Goal: Navigation & Orientation: Find specific page/section

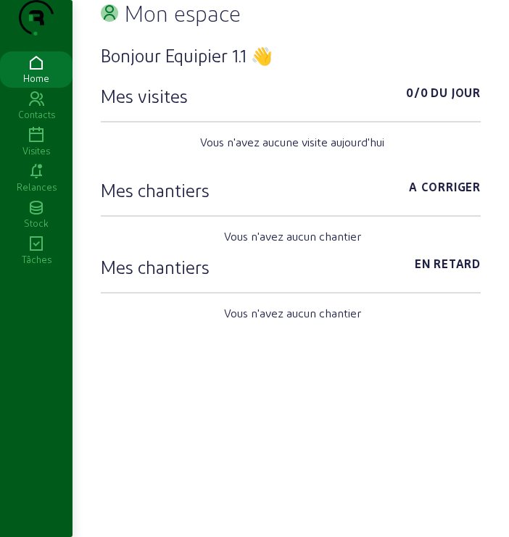
click at [36, 144] on icon at bounding box center [36, 135] width 72 height 17
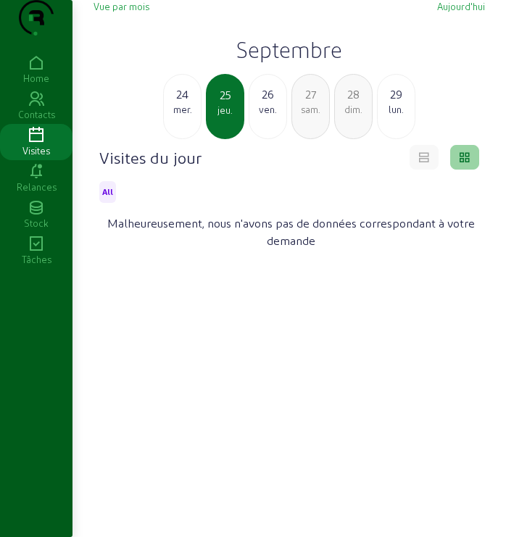
click at [299, 62] on h2 "Septembre" at bounding box center [289, 49] width 391 height 26
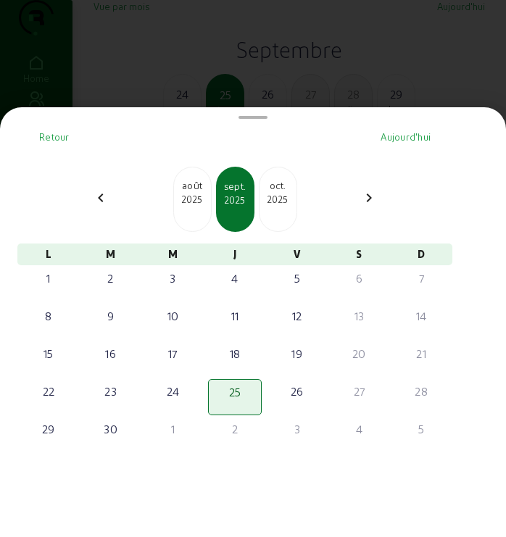
click at [299, 82] on div at bounding box center [253, 268] width 506 height 537
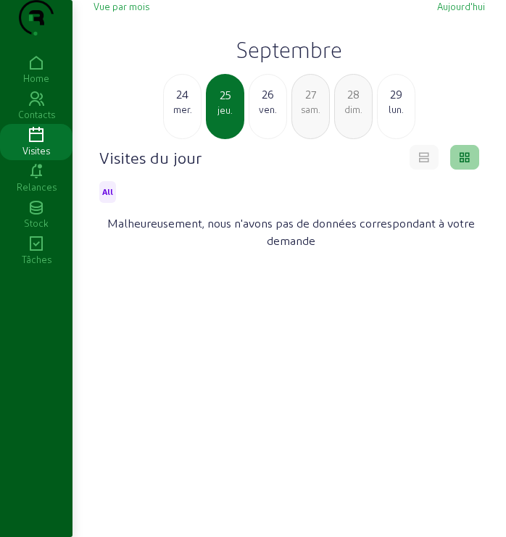
click at [46, 72] on icon at bounding box center [36, 62] width 72 height 17
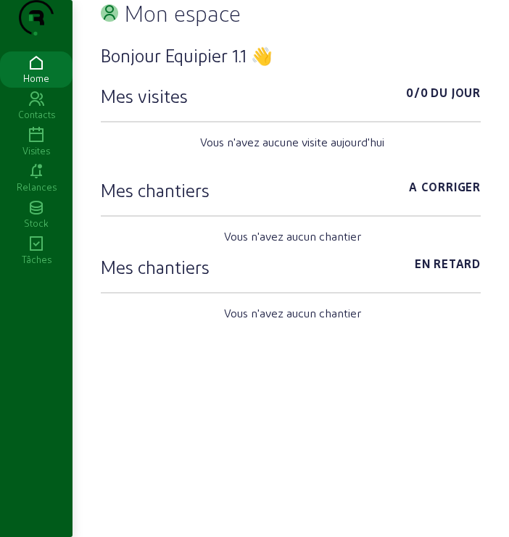
click at [38, 36] on img at bounding box center [36, 18] width 35 height 36
drag, startPoint x: 399, startPoint y: 1, endPoint x: 169, endPoint y: 291, distance: 371.0
click at [169, 278] on h3 "Mes chantiers" at bounding box center [155, 266] width 109 height 23
click at [31, 253] on icon at bounding box center [36, 244] width 72 height 17
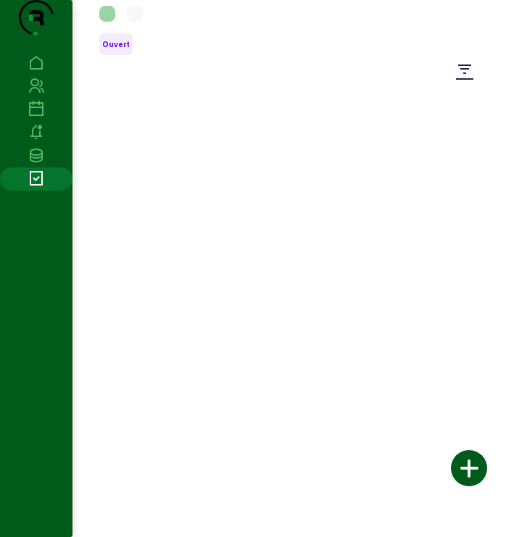
click at [36, 242] on div at bounding box center [36, 291] width 72 height 480
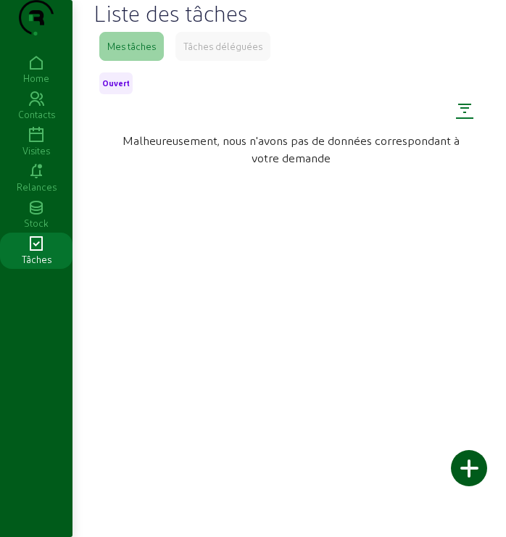
click at [461, 117] on icon at bounding box center [464, 108] width 17 height 17
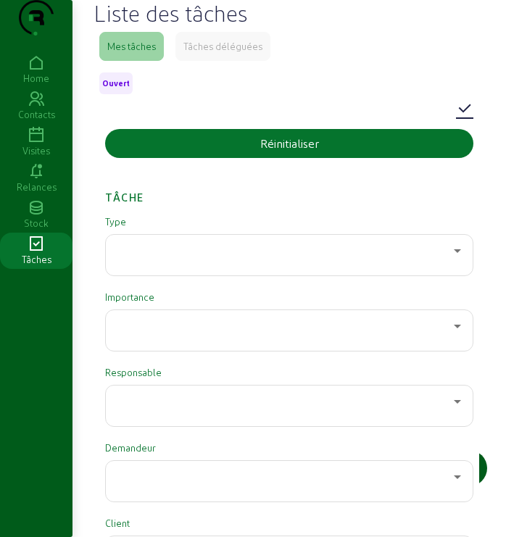
click at [31, 180] on icon at bounding box center [36, 171] width 72 height 17
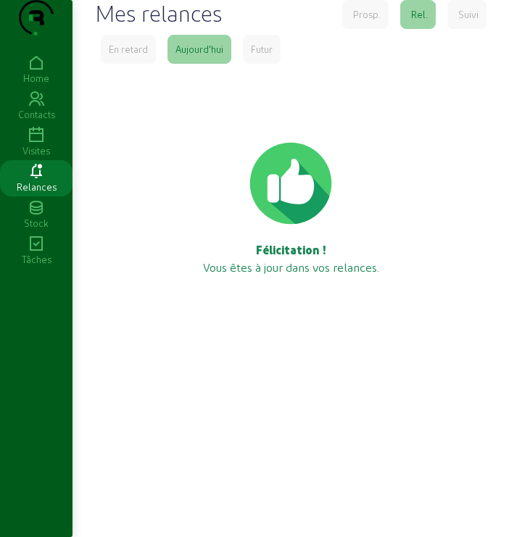
click at [38, 108] on icon at bounding box center [36, 99] width 72 height 17
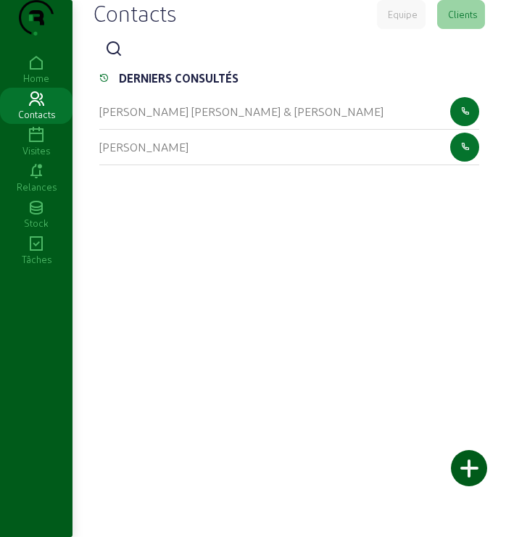
click at [36, 72] on icon at bounding box center [36, 62] width 72 height 17
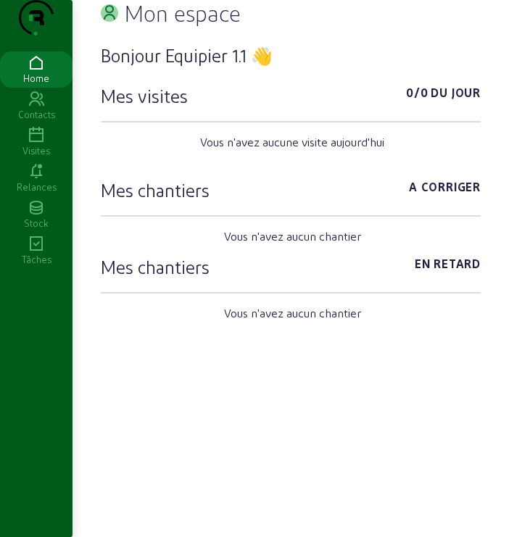
click at [35, 180] on icon at bounding box center [36, 171] width 72 height 17
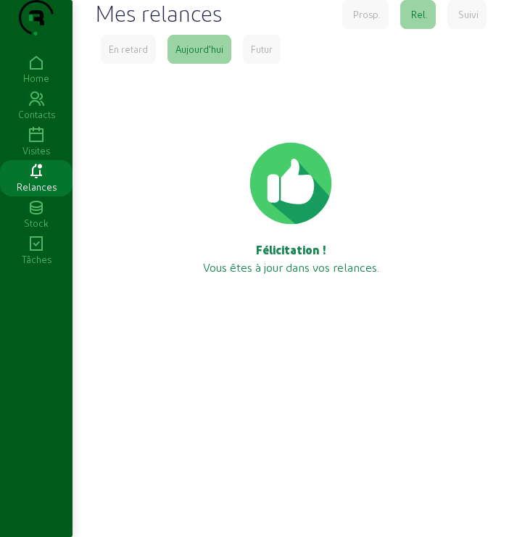
click at [33, 217] on icon at bounding box center [36, 207] width 72 height 17
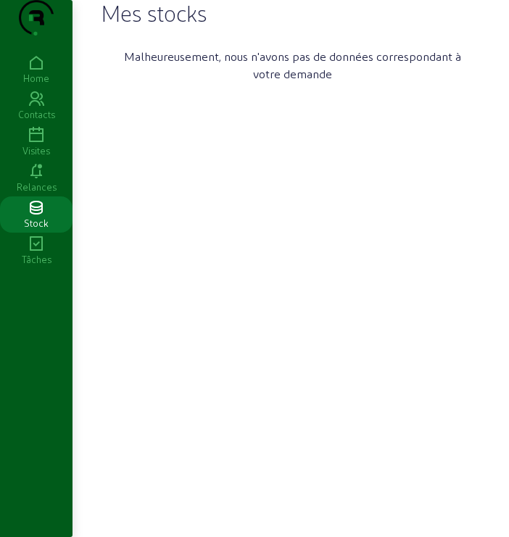
click at [37, 253] on icon at bounding box center [36, 244] width 72 height 17
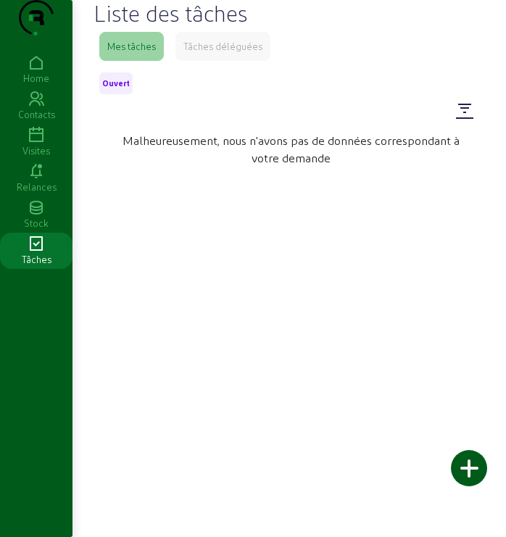
click at [36, 36] on img at bounding box center [36, 18] width 35 height 36
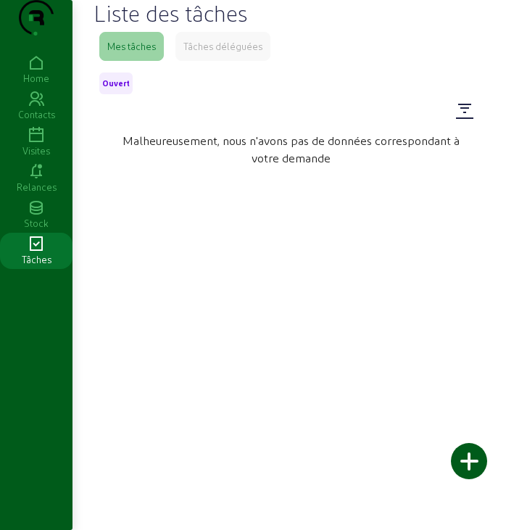
drag, startPoint x: 395, startPoint y: 1, endPoint x: 340, endPoint y: 270, distance: 273.8
click at [402, 310] on div "Malheureusement, nous n'avons pas de données correspondant à votre demande" at bounding box center [289, 352] width 368 height 447
click at [28, 72] on icon at bounding box center [36, 62] width 72 height 17
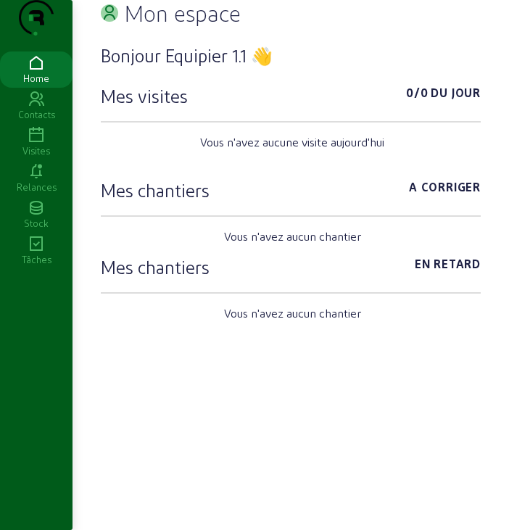
click at [37, 108] on icon at bounding box center [36, 99] width 72 height 17
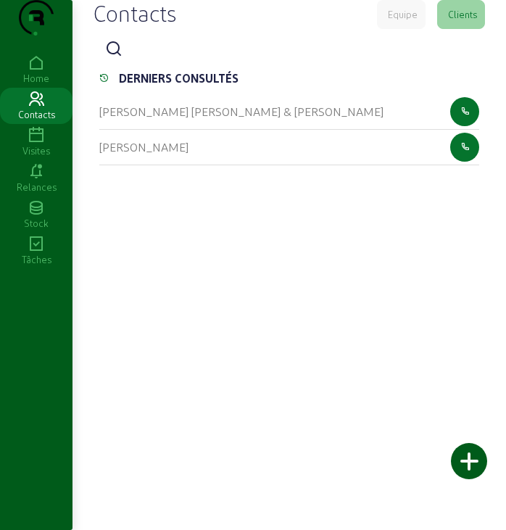
click at [35, 144] on icon at bounding box center [36, 135] width 72 height 17
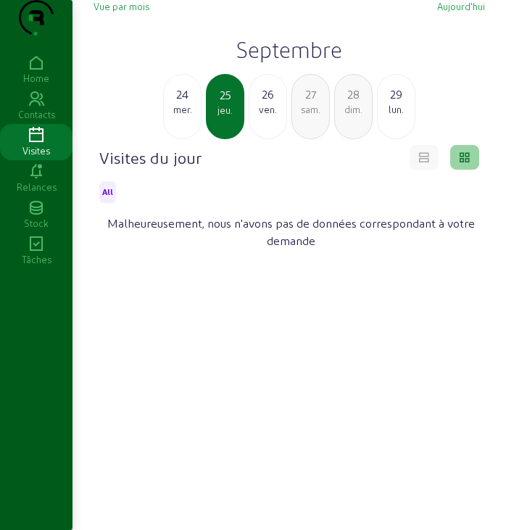
click at [36, 180] on icon at bounding box center [36, 171] width 72 height 17
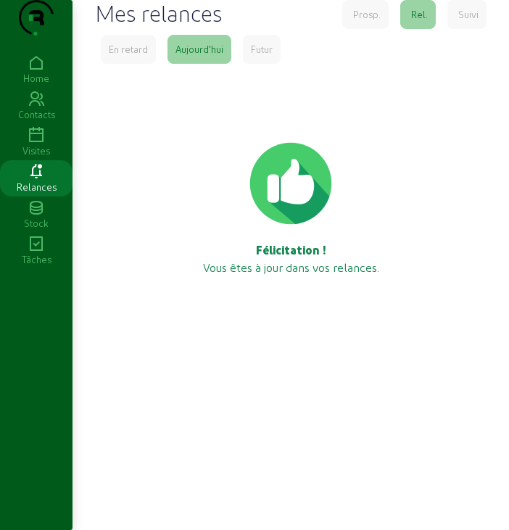
click at [48, 230] on div "Stock" at bounding box center [36, 223] width 72 height 13
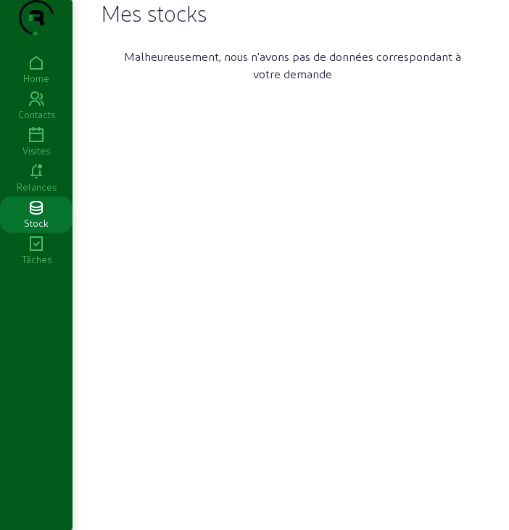
click at [39, 253] on icon at bounding box center [36, 244] width 72 height 17
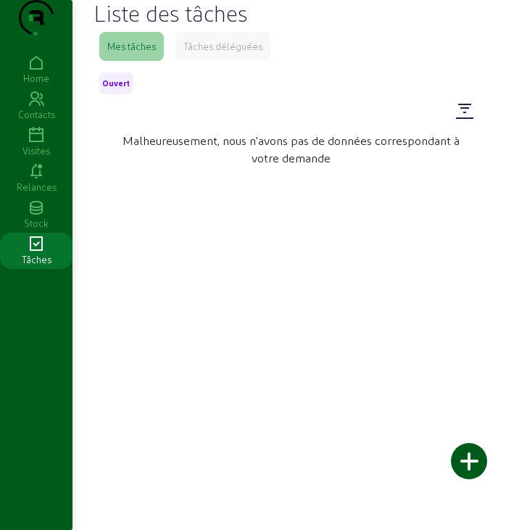
click at [127, 53] on div "Mes tâches" at bounding box center [131, 46] width 49 height 13
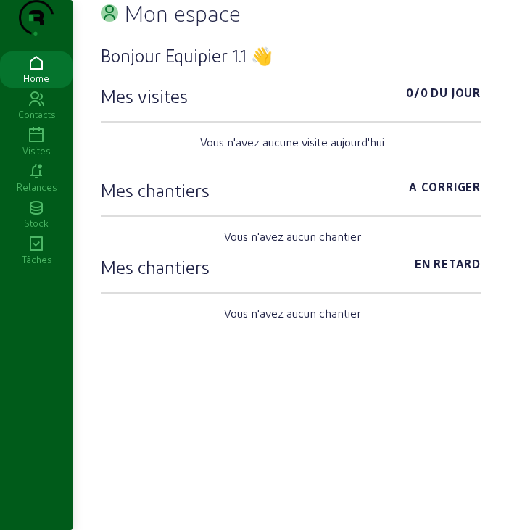
click at [39, 253] on icon at bounding box center [36, 244] width 72 height 17
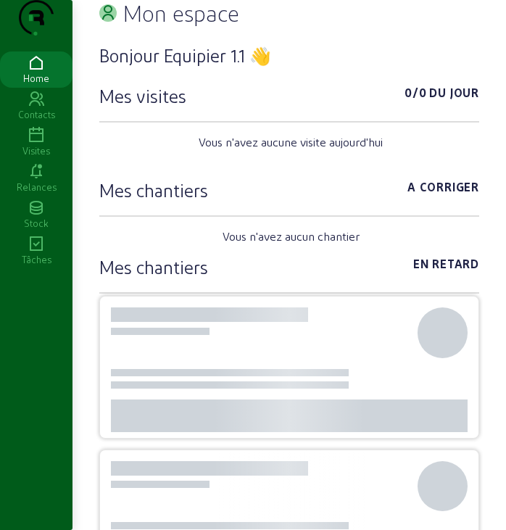
click at [112, 22] on icon at bounding box center [107, 12] width 17 height 17
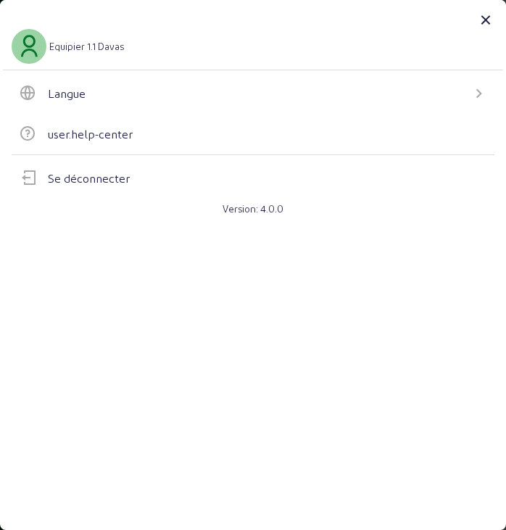
click at [94, 175] on div "Se déconnecter" at bounding box center [89, 178] width 82 height 17
click at [25, 46] on icon at bounding box center [29, 46] width 25 height 35
click at [90, 178] on div "Se déconnecter" at bounding box center [89, 178] width 82 height 17
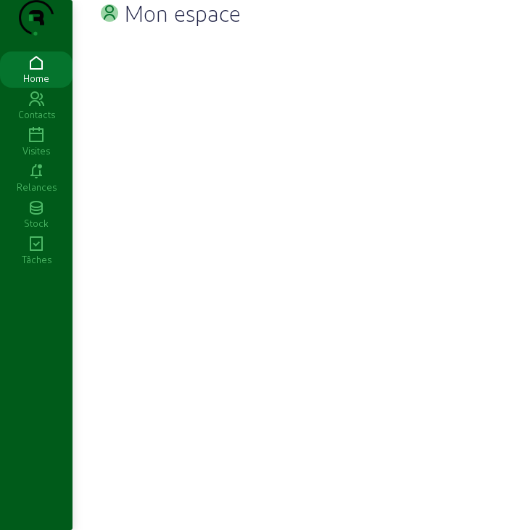
click at [41, 144] on icon at bounding box center [36, 135] width 72 height 17
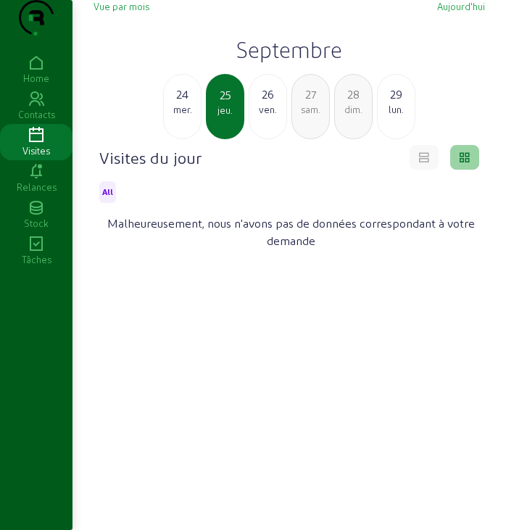
click at [284, 62] on h2 "Septembre" at bounding box center [289, 49] width 391 height 26
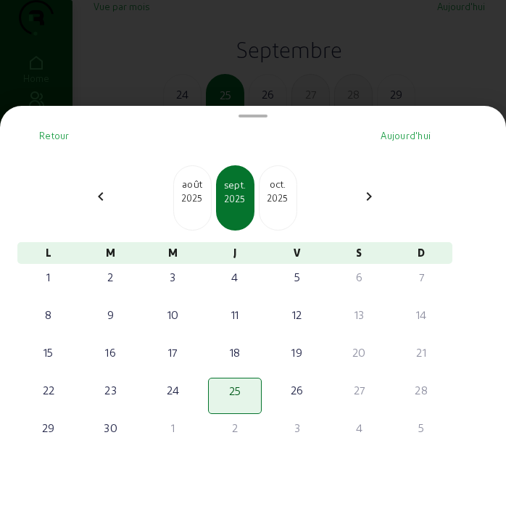
click at [281, 197] on div "2025" at bounding box center [278, 197] width 37 height 13
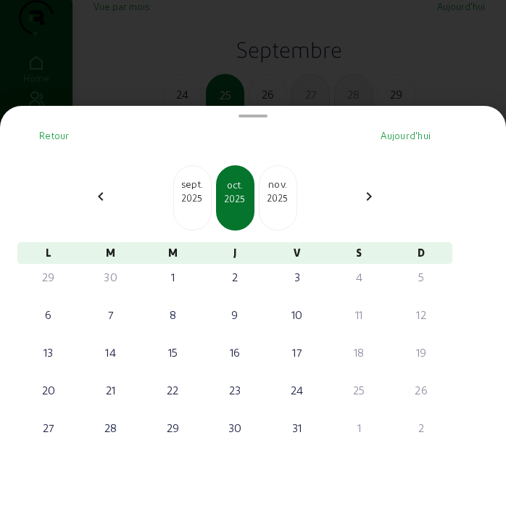
click at [196, 211] on div "[DATE]" at bounding box center [192, 197] width 38 height 65
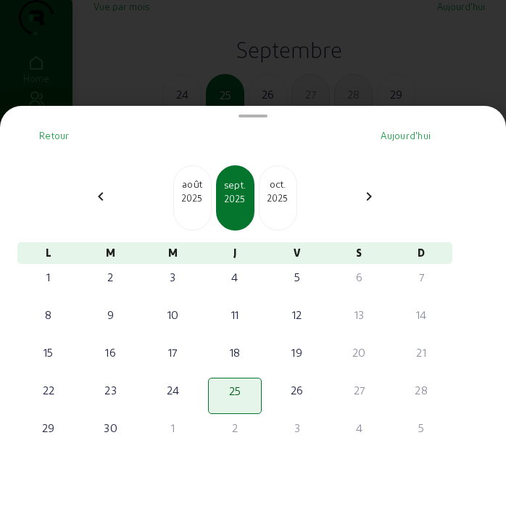
click at [196, 211] on div "août 2025" at bounding box center [192, 197] width 38 height 65
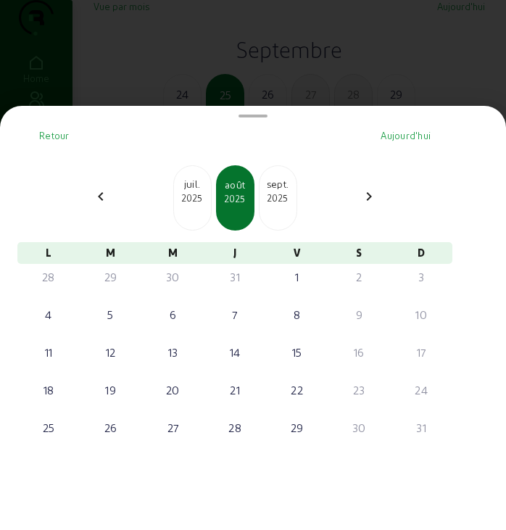
click at [196, 211] on div "juil. 2025" at bounding box center [192, 197] width 38 height 65
click at [196, 211] on div "juin 2025" at bounding box center [192, 197] width 38 height 65
click at [86, 66] on div at bounding box center [253, 265] width 506 height 530
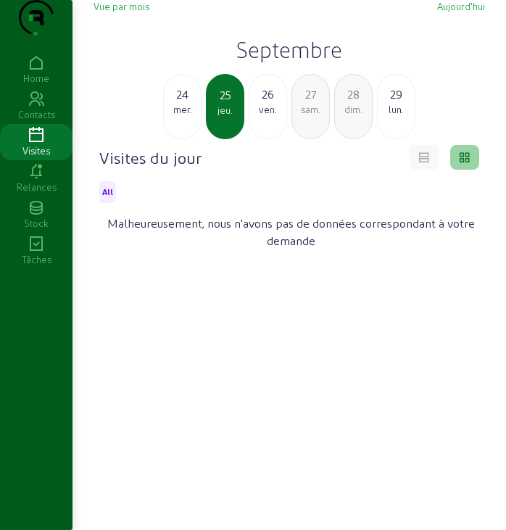
click at [30, 108] on icon at bounding box center [36, 99] width 72 height 17
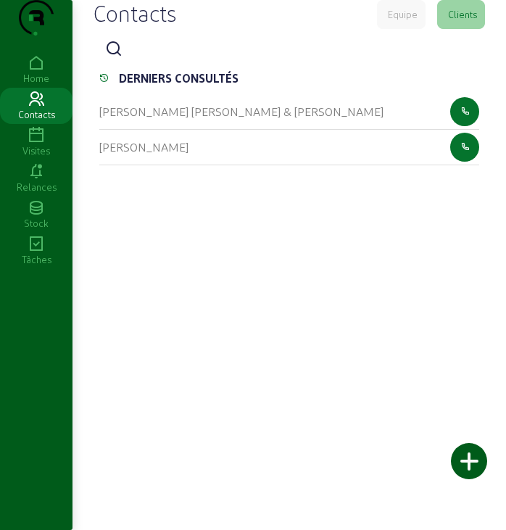
click at [452, 29] on div "Clients" at bounding box center [461, 14] width 48 height 29
click at [412, 29] on div "Equipe" at bounding box center [401, 14] width 49 height 29
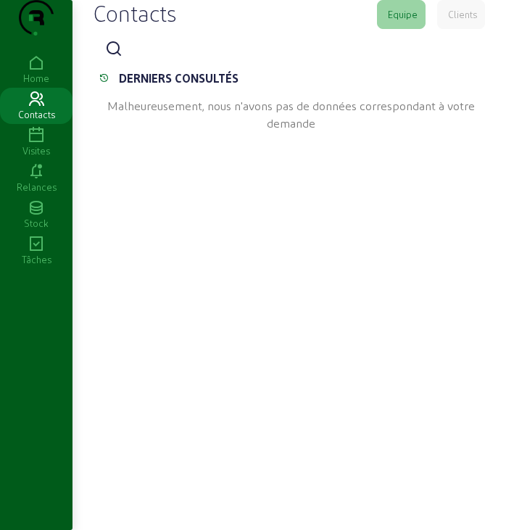
click at [37, 180] on icon at bounding box center [36, 171] width 72 height 17
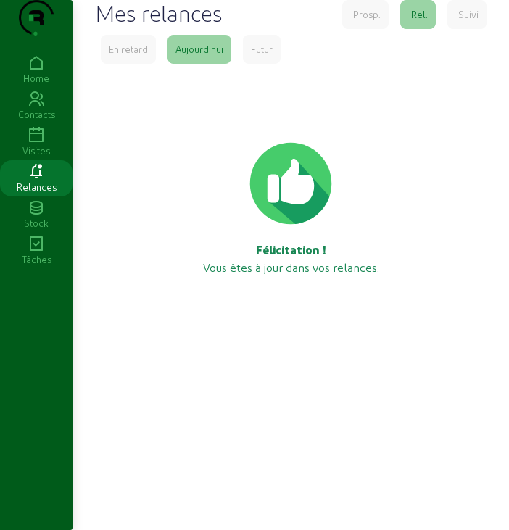
click at [43, 108] on icon at bounding box center [36, 99] width 72 height 17
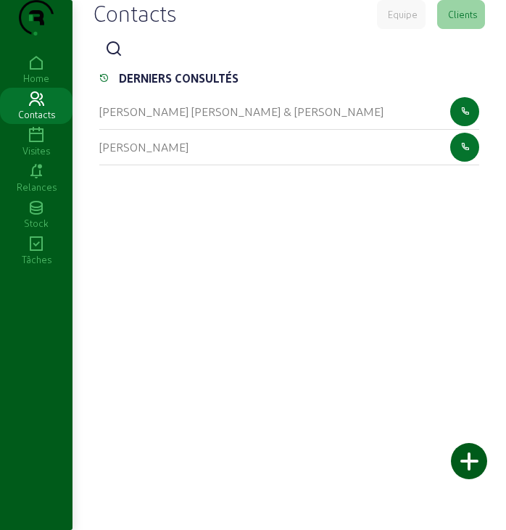
click at [39, 85] on div "Home" at bounding box center [36, 78] width 72 height 13
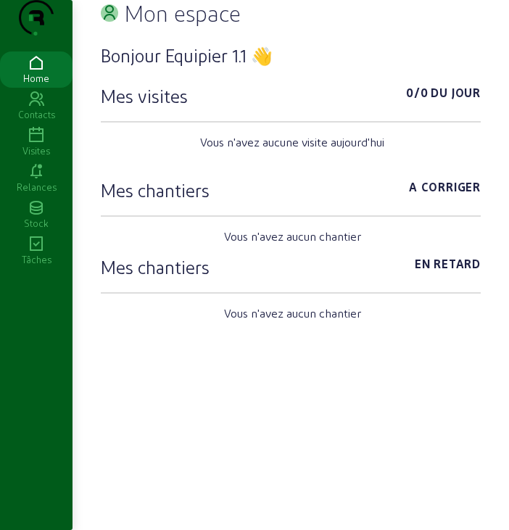
click at [106, 22] on icon at bounding box center [109, 12] width 17 height 17
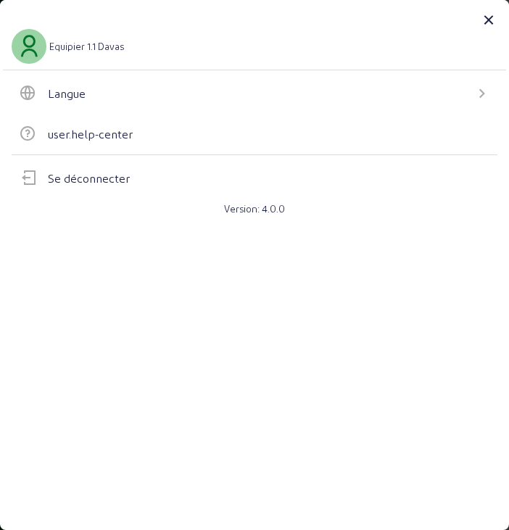
click at [108, 135] on div "user.help-center" at bounding box center [90, 133] width 85 height 17
click at [61, 185] on div "Se déconnecter" at bounding box center [89, 178] width 82 height 17
